Goal: Transaction & Acquisition: Subscribe to service/newsletter

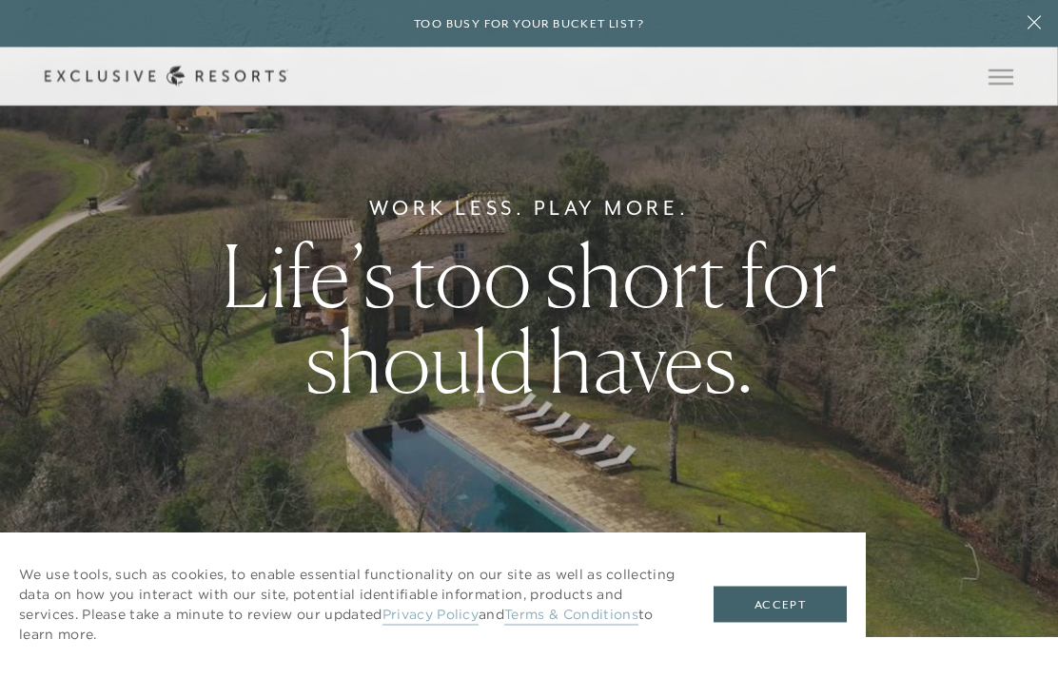
scroll to position [38, 0]
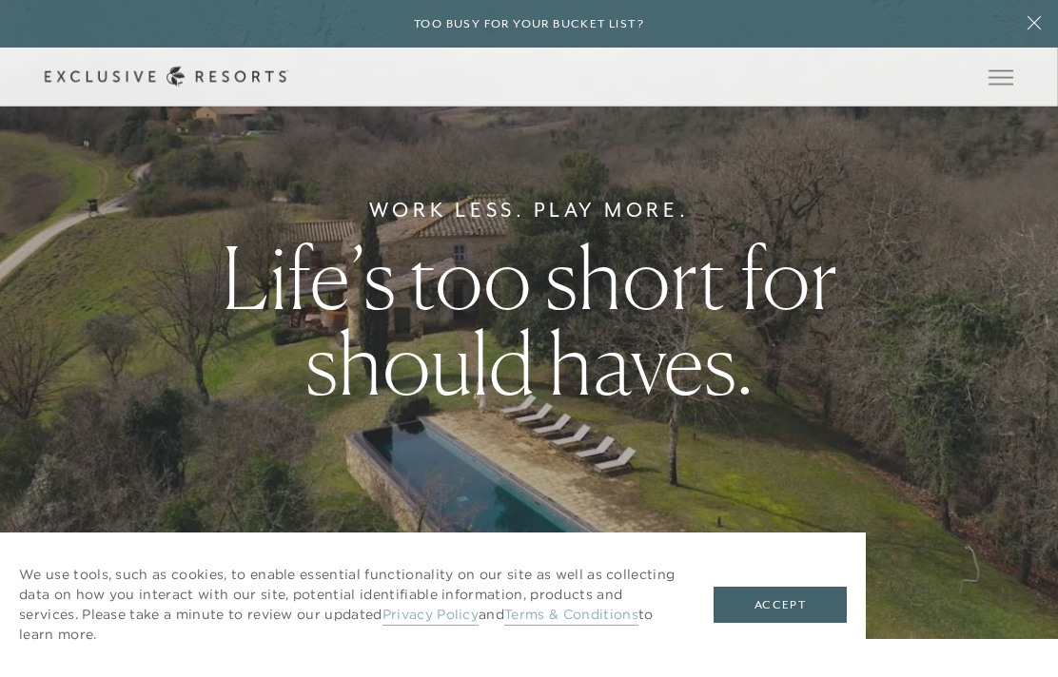
click at [1010, 84] on button "Open navigation" at bounding box center [1000, 76] width 25 height 13
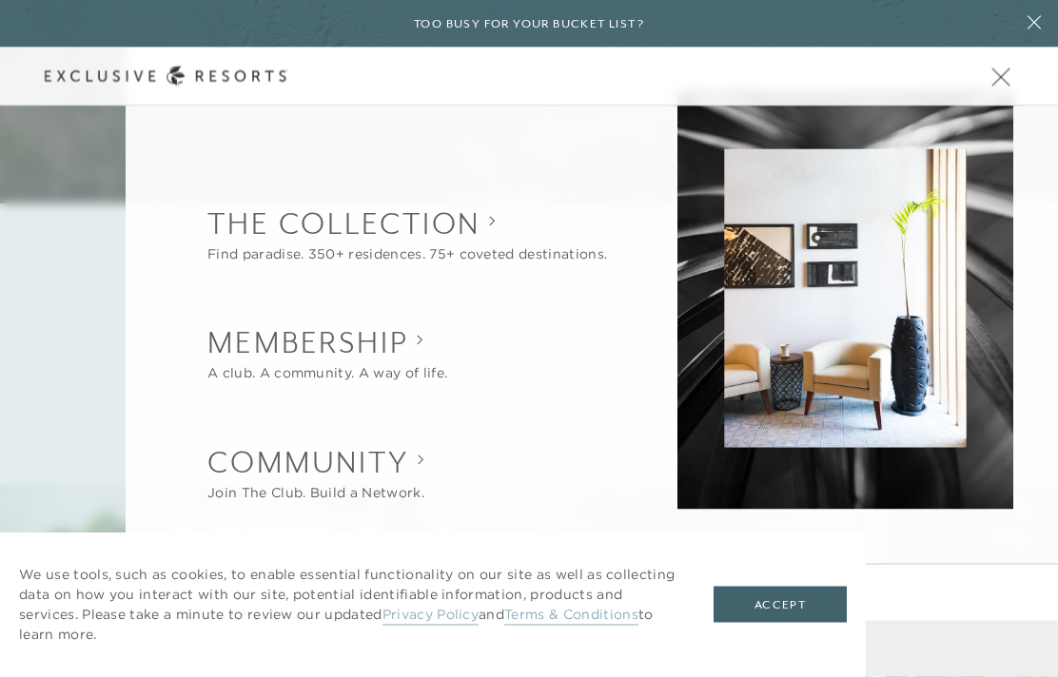
click at [1010, 84] on button "Open navigation" at bounding box center [1000, 76] width 25 height 13
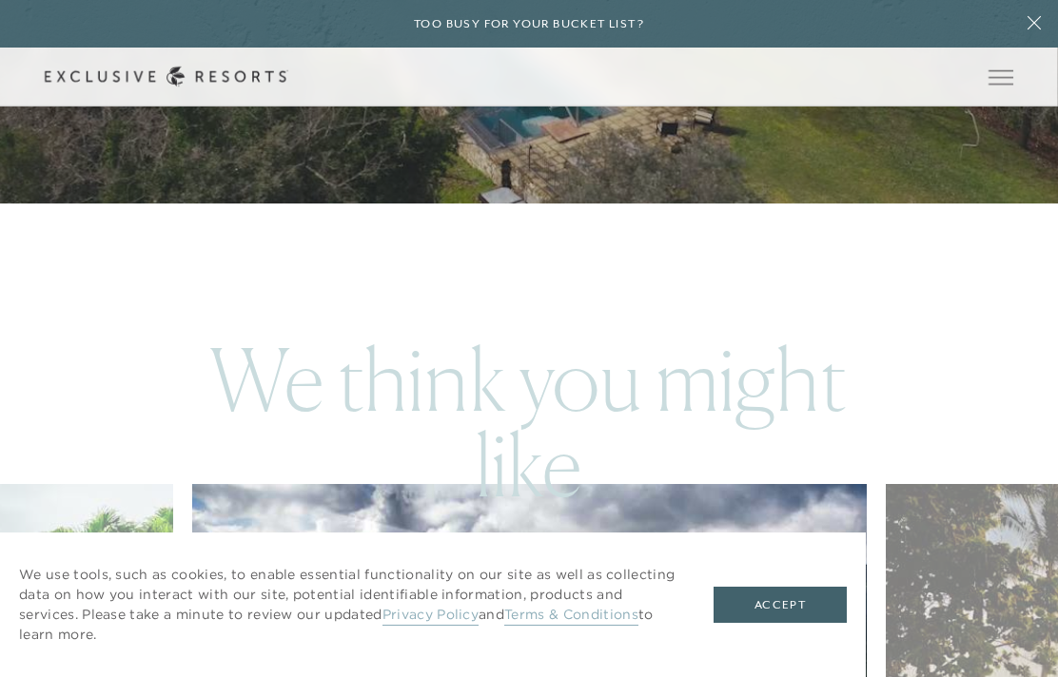
scroll to position [0, 0]
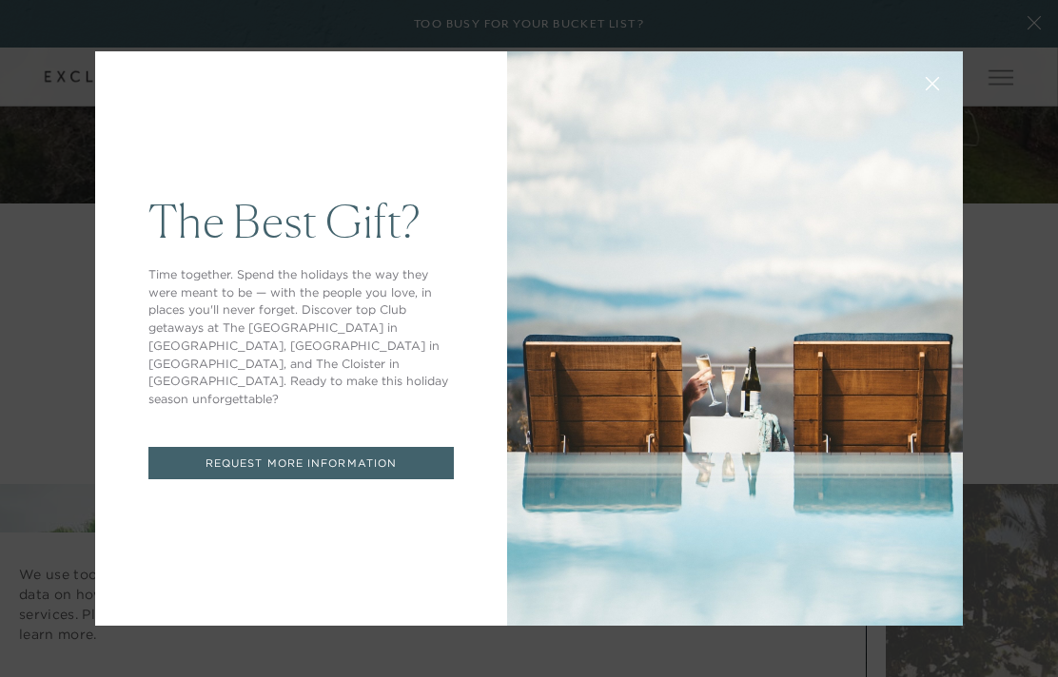
click at [942, 105] on button at bounding box center [932, 82] width 46 height 46
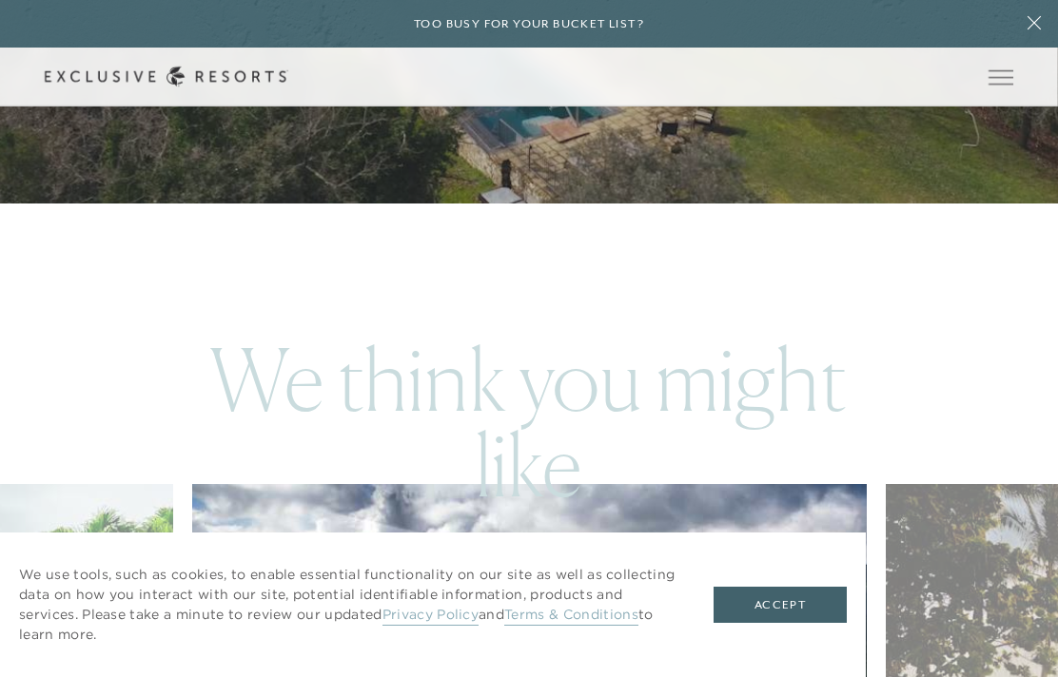
click at [789, 623] on button "Accept" at bounding box center [779, 605] width 133 height 36
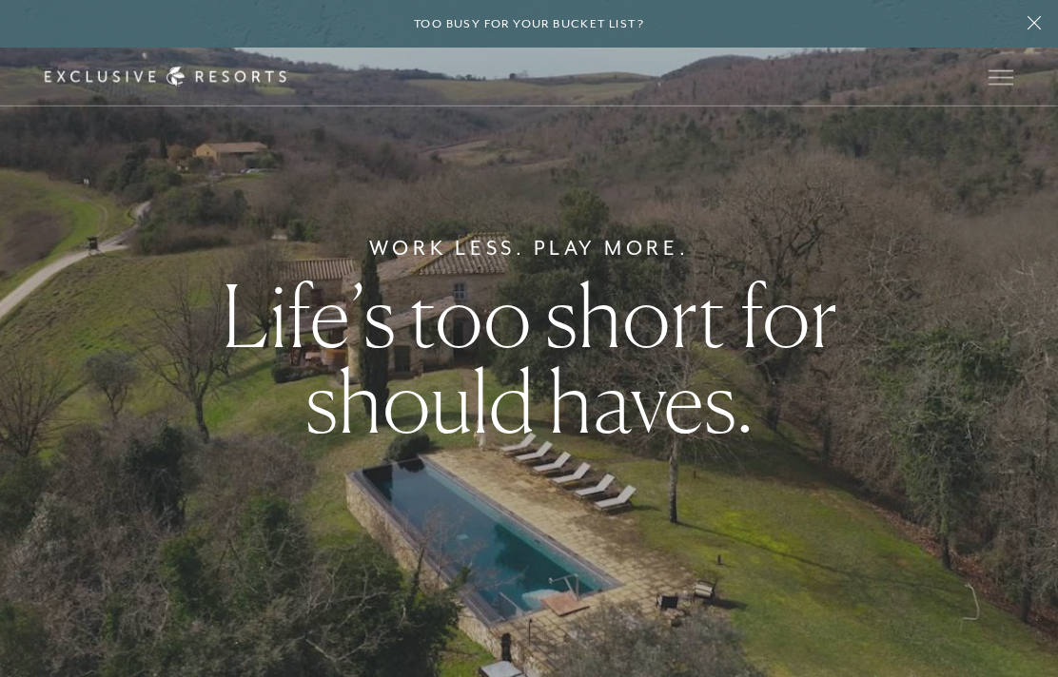
click at [1011, 83] on span "Open navigation" at bounding box center [1000, 76] width 25 height 13
click at [172, 79] on icon at bounding box center [167, 77] width 244 height 20
click at [1010, 81] on span "Open navigation" at bounding box center [1000, 76] width 25 height 13
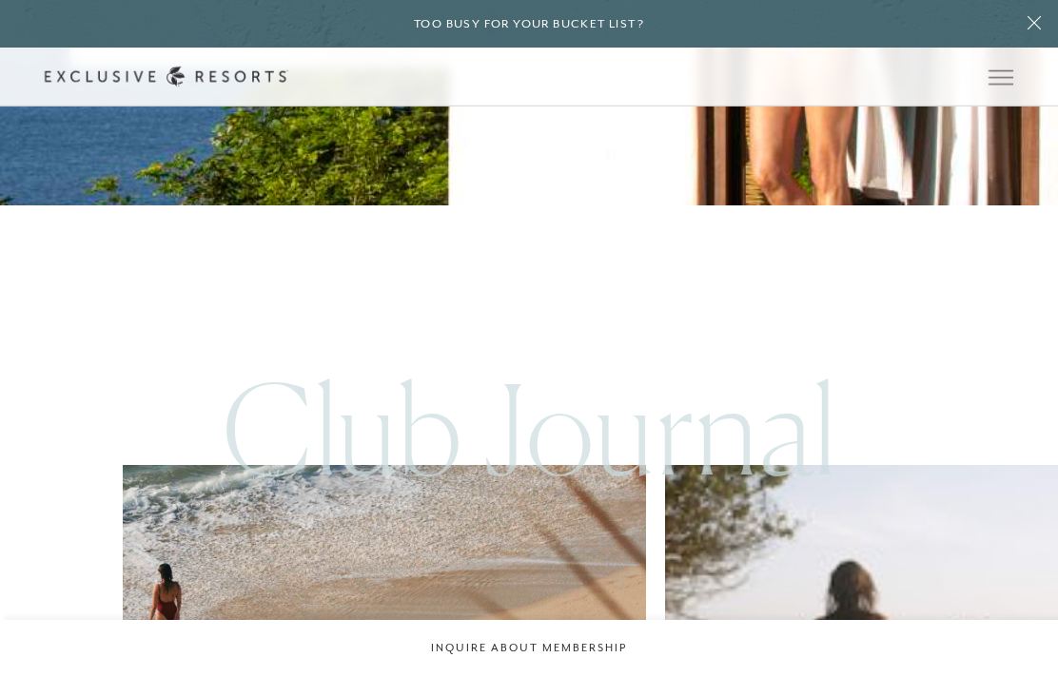
scroll to position [7634, 0]
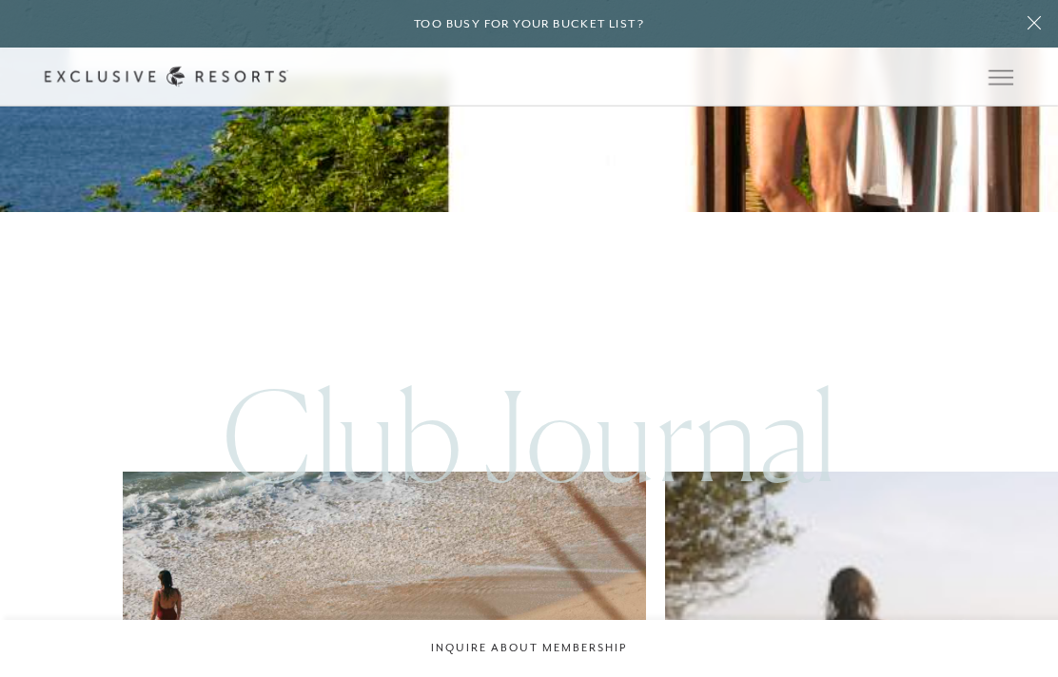
click at [1002, 82] on span "Open navigation" at bounding box center [1000, 76] width 25 height 13
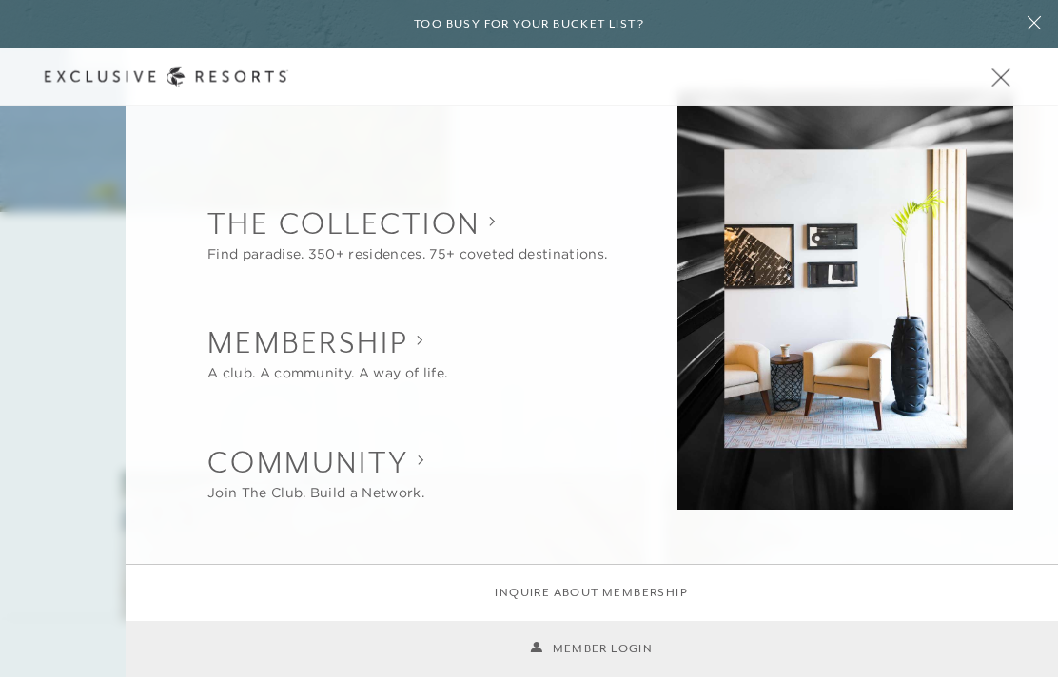
click at [1003, 77] on span "Open navigation" at bounding box center [1000, 76] width 25 height 13
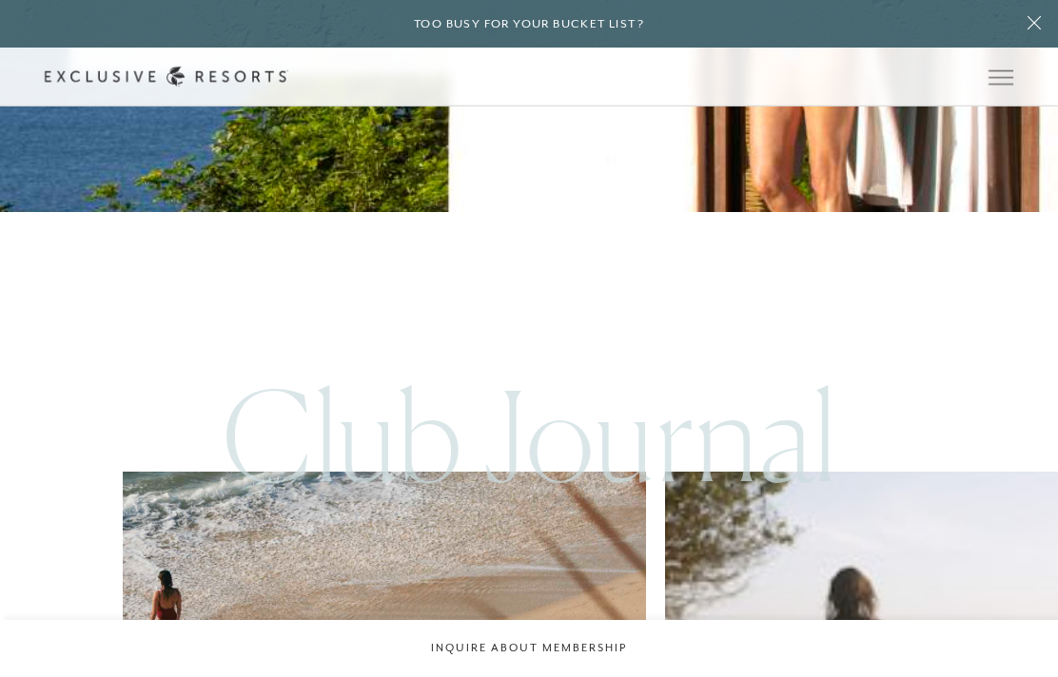
click at [174, 19] on link "Plans & Pricing" at bounding box center [207, 1] width 160 height 36
